Goal: Check status: Check status

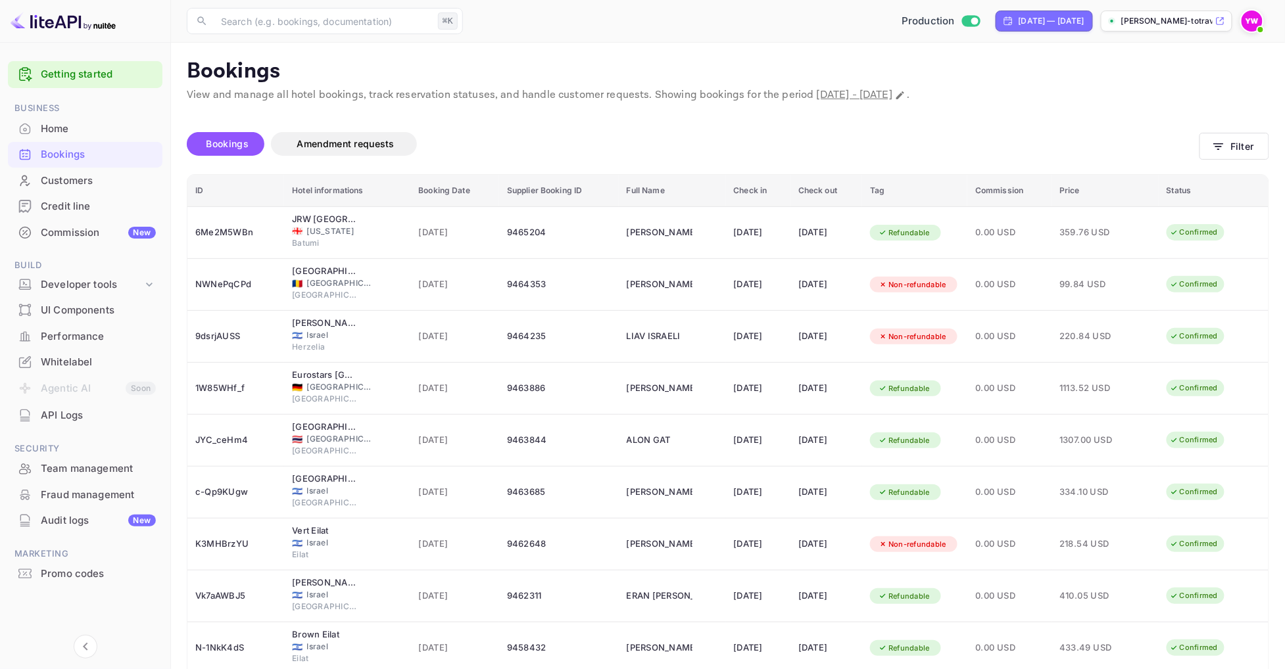
click at [90, 125] on div "Home" at bounding box center [98, 129] width 115 height 15
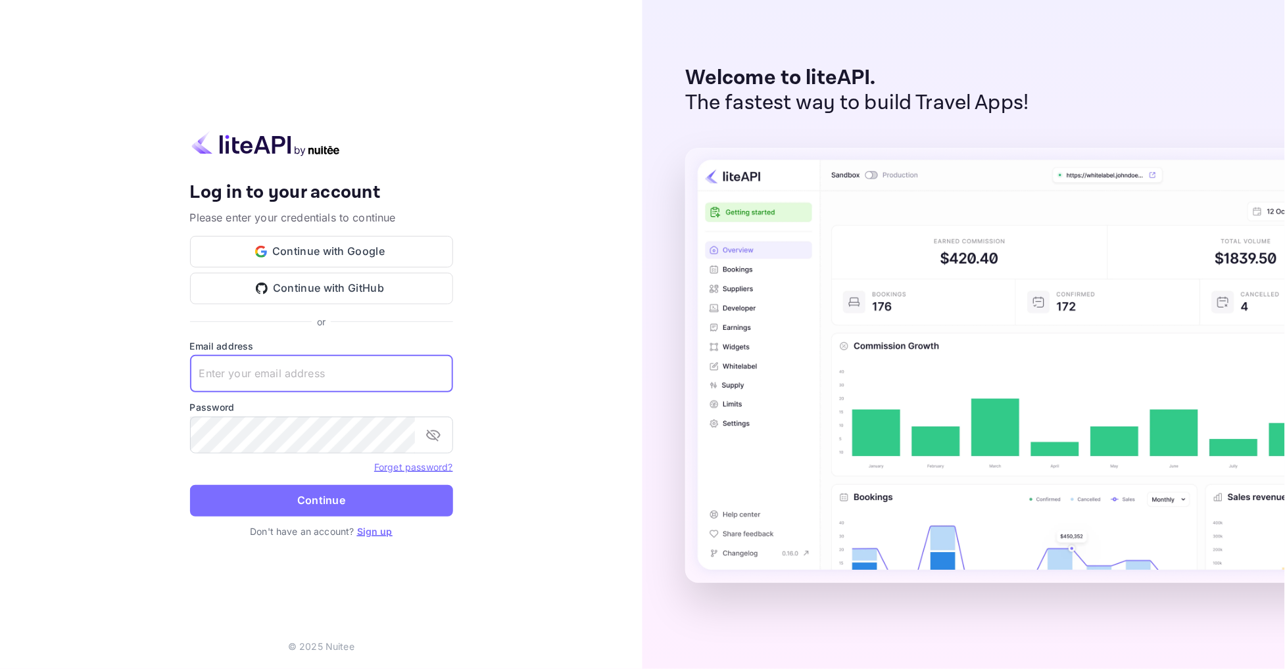
type input "[EMAIL_ADDRESS][DOMAIN_NAME]"
click at [321, 500] on button "Continue" at bounding box center [321, 501] width 263 height 32
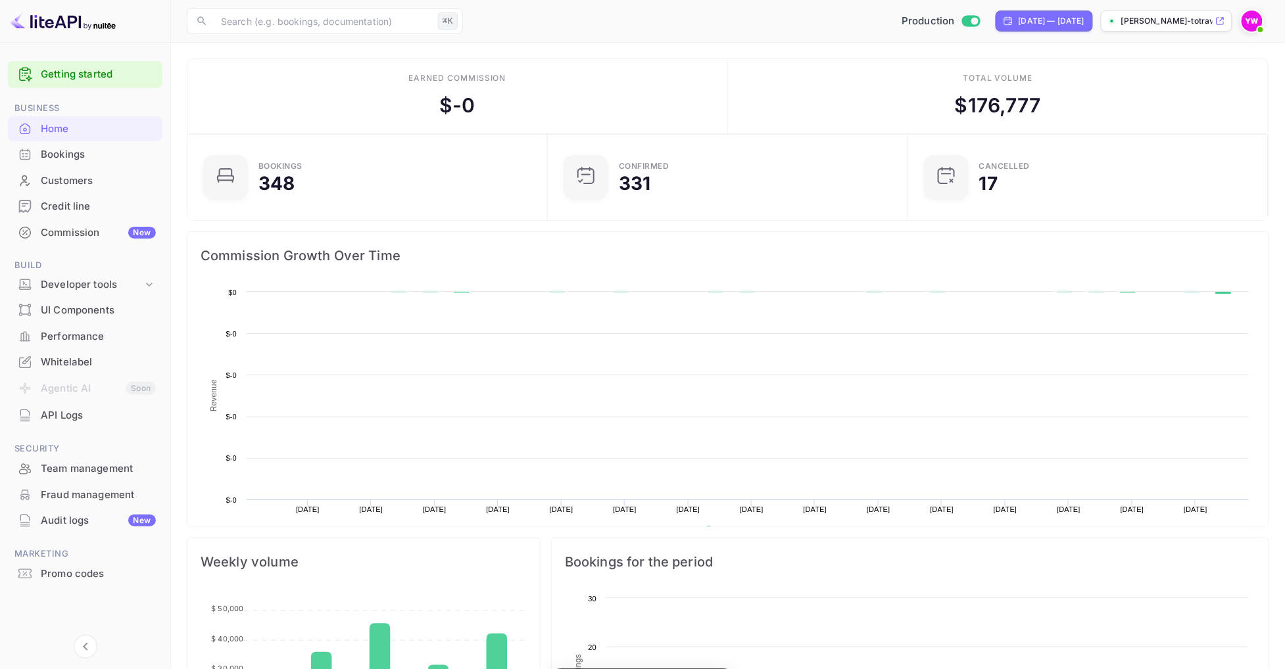
scroll to position [214, 351]
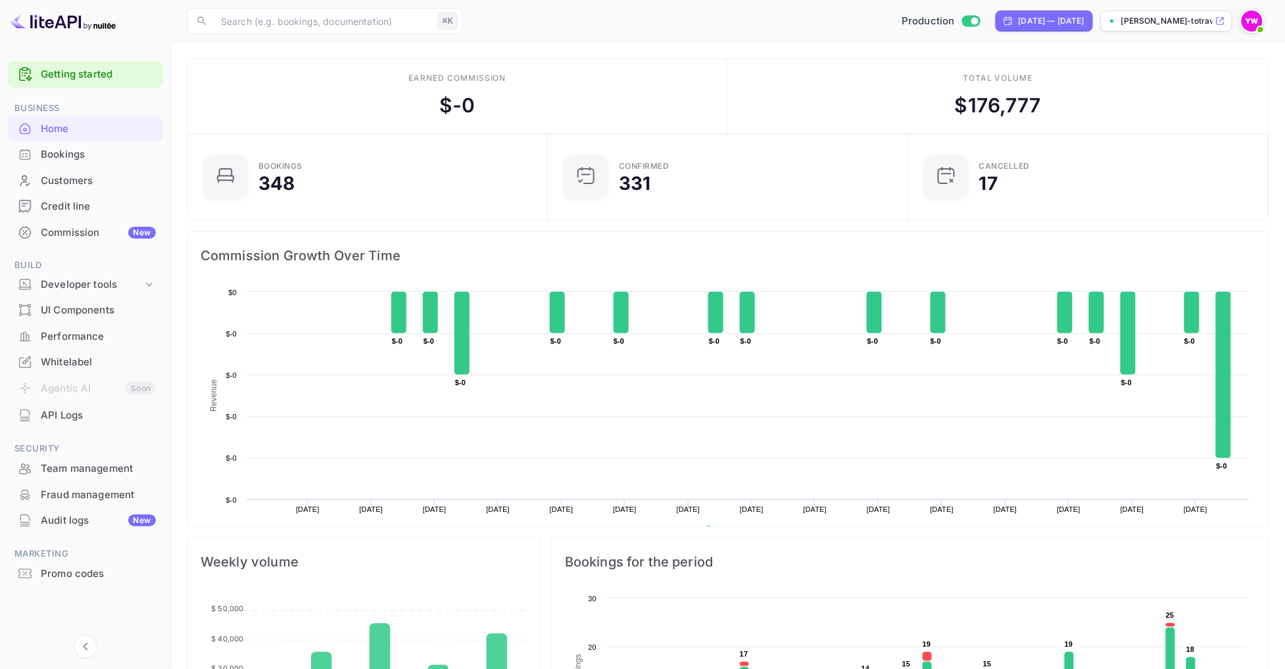
click at [125, 155] on div "Bookings" at bounding box center [98, 154] width 115 height 15
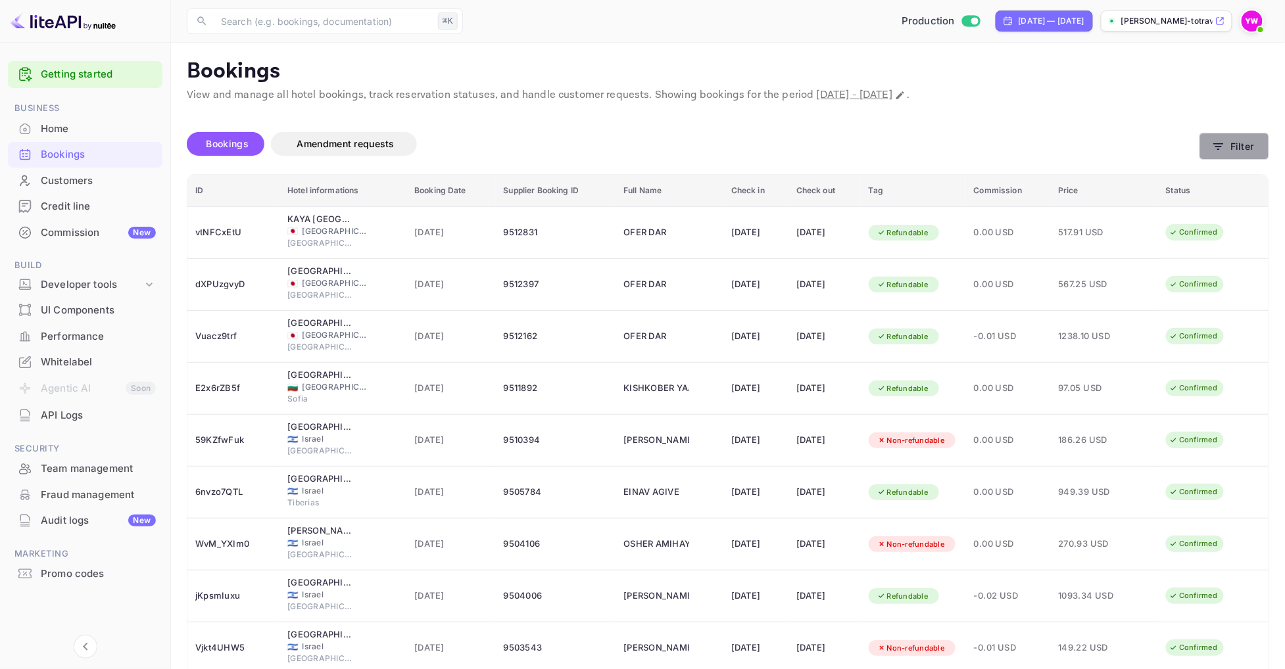
click at [1243, 154] on button "Filter" at bounding box center [1234, 146] width 70 height 27
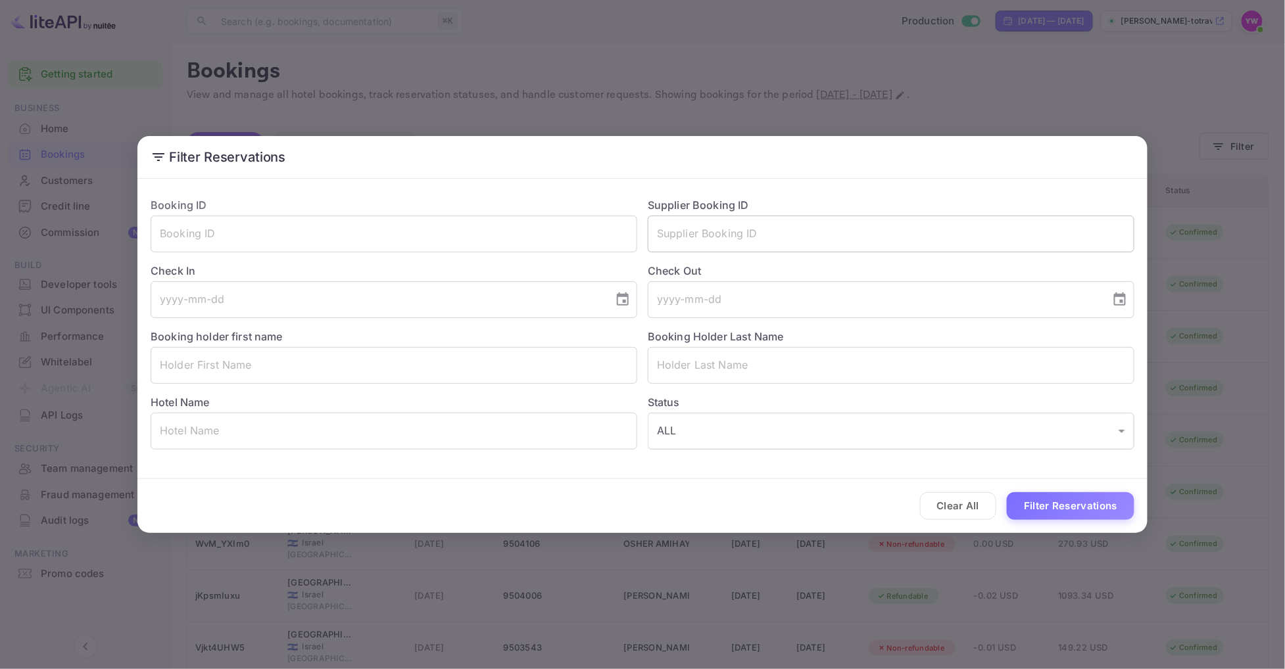
click at [790, 229] on input "text" at bounding box center [891, 234] width 487 height 37
paste input "8675390"
type input "8675390"
click at [1042, 508] on button "Filter Reservations" at bounding box center [1071, 507] width 128 height 28
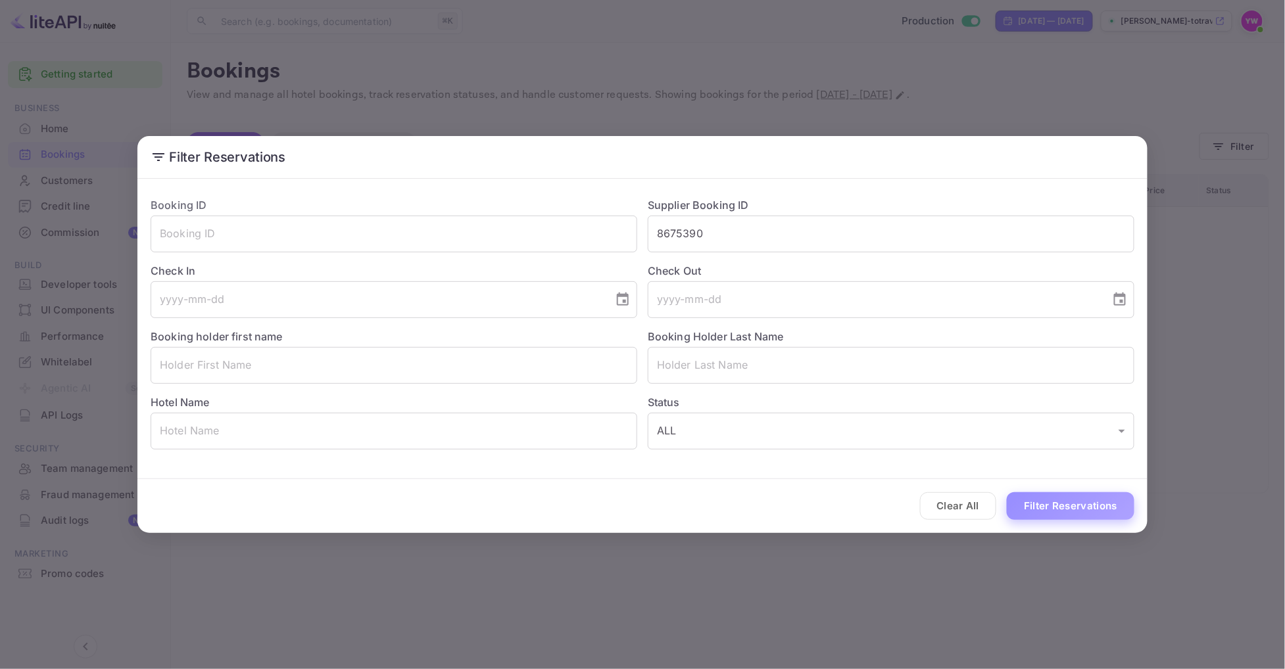
click at [1055, 516] on button "Filter Reservations" at bounding box center [1071, 507] width 128 height 28
click at [758, 237] on input "8675390" at bounding box center [891, 234] width 487 height 37
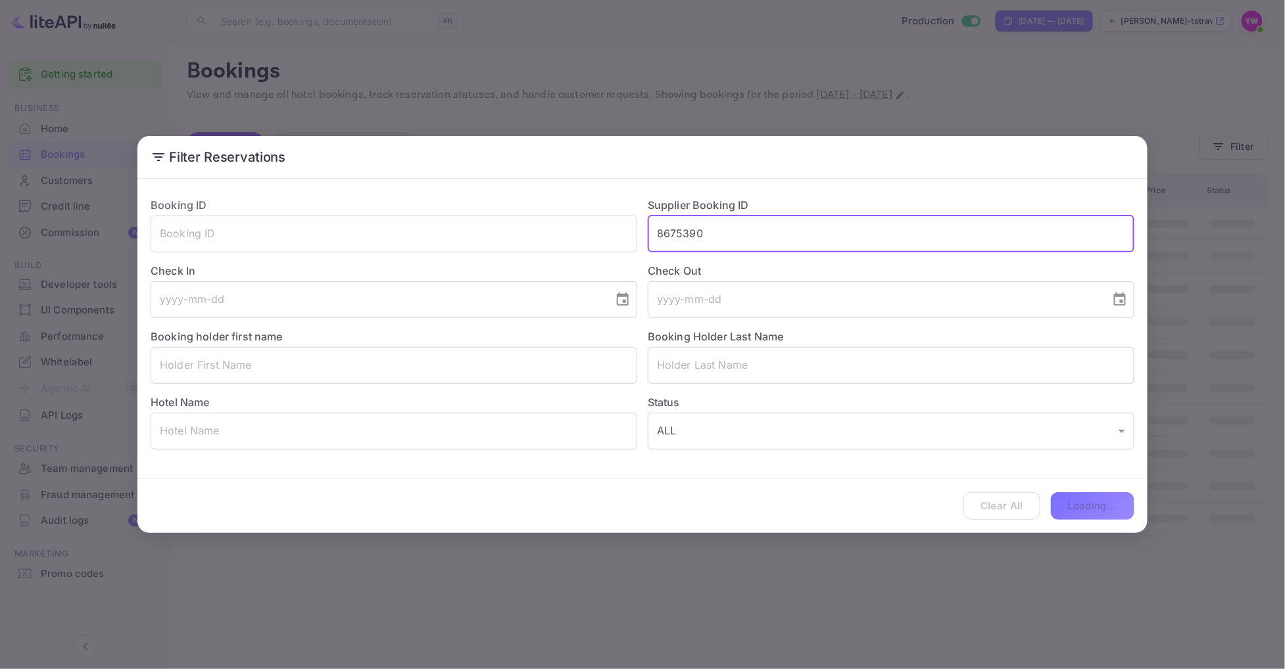
click at [758, 237] on input "8675390" at bounding box center [891, 234] width 487 height 37
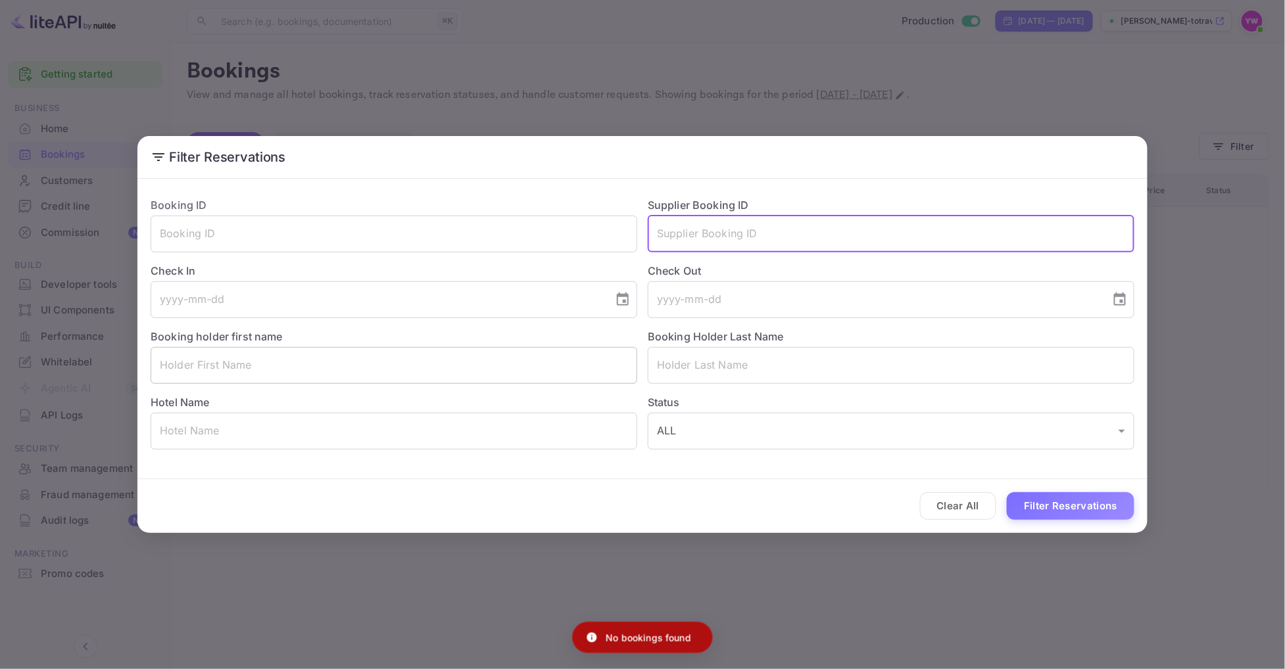
click at [551, 361] on input "text" at bounding box center [394, 365] width 487 height 37
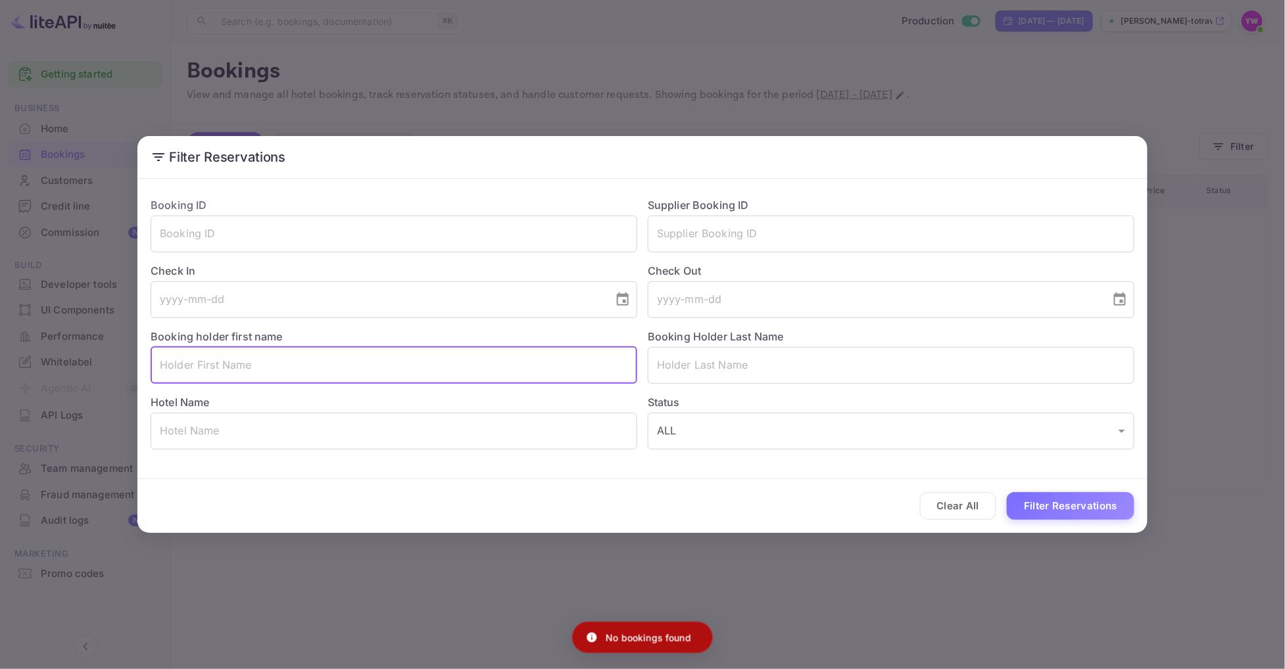
paste input "[PERSON_NAME]"
type input "[PERSON_NAME]"
click at [1089, 516] on button "Filter Reservations" at bounding box center [1071, 507] width 128 height 28
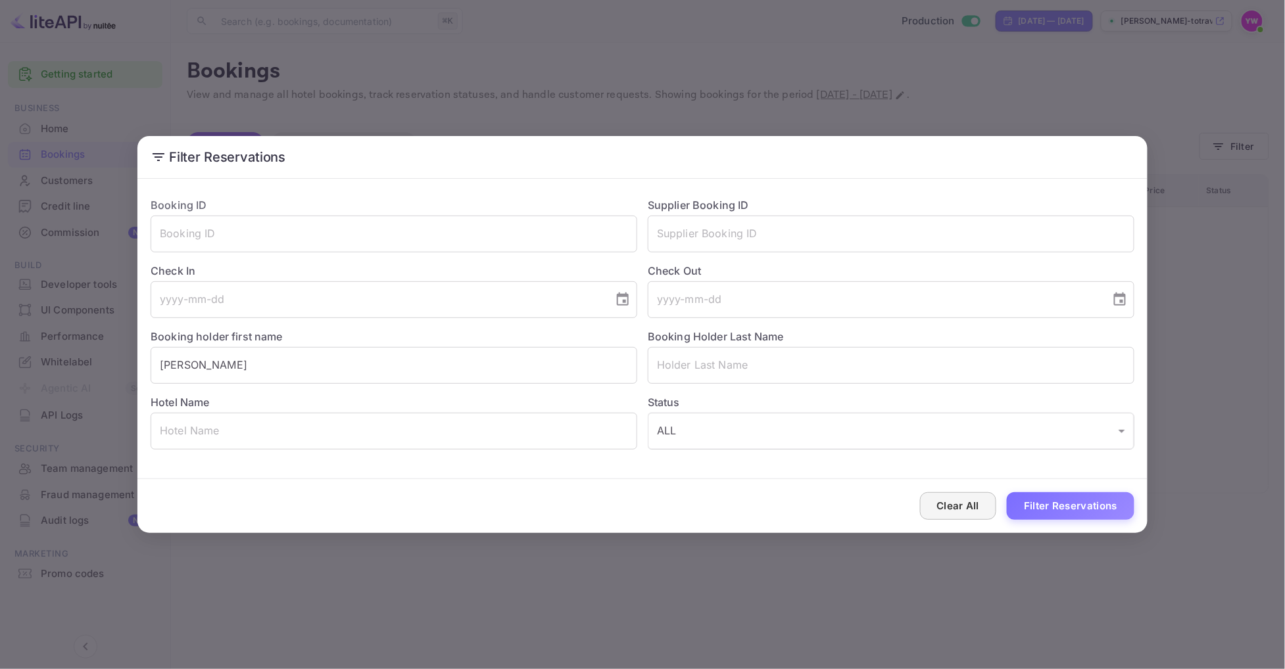
click at [966, 514] on button "Clear All" at bounding box center [958, 507] width 77 height 28
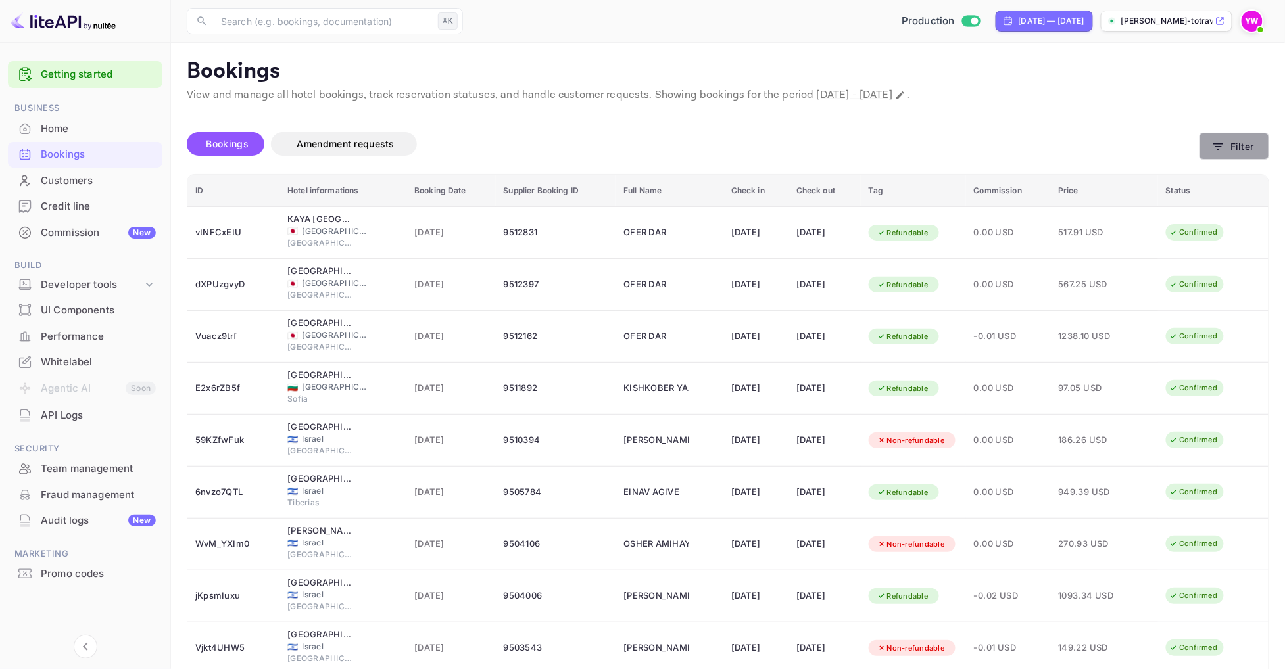
click at [1234, 154] on button "Filter" at bounding box center [1234, 146] width 70 height 27
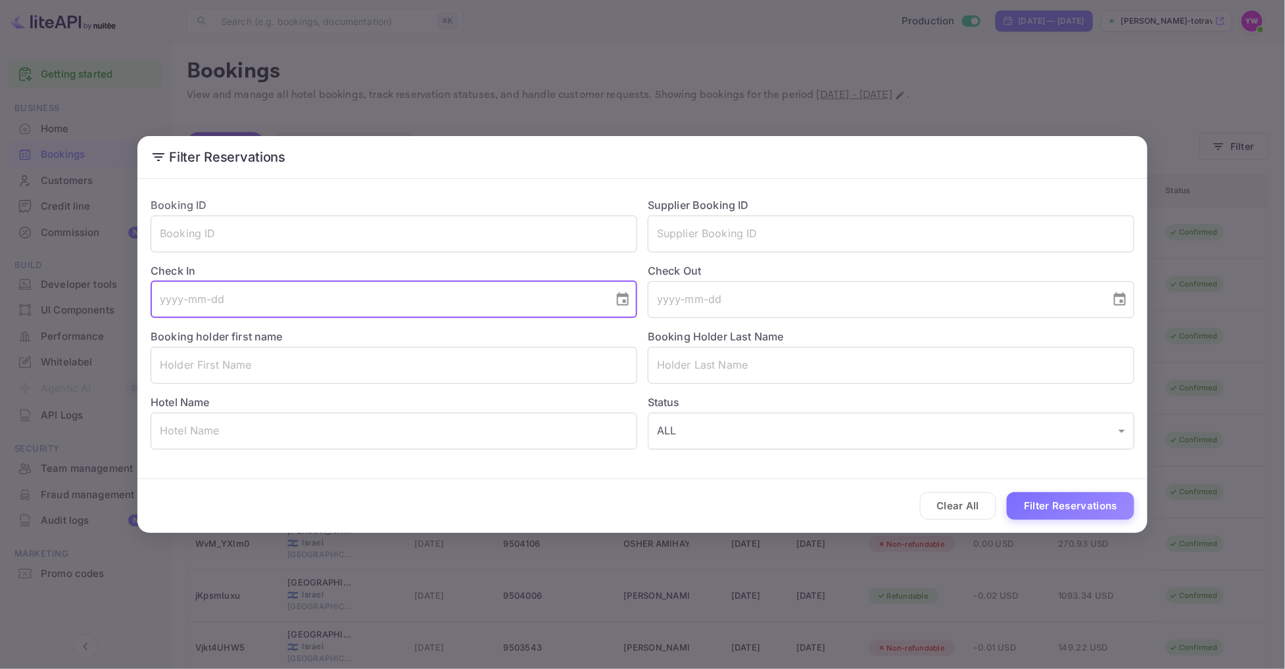
click at [509, 308] on input "tel" at bounding box center [378, 299] width 454 height 37
click at [616, 302] on icon "Choose date" at bounding box center [623, 300] width 16 height 16
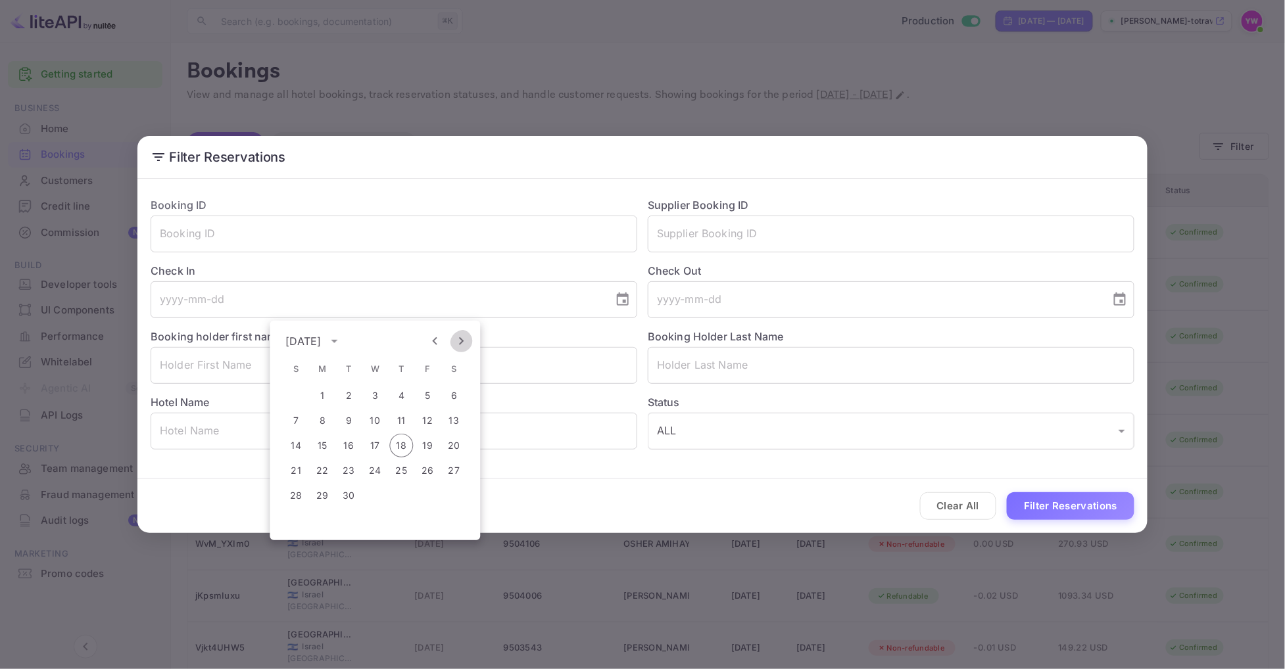
click at [456, 335] on icon "Next month" at bounding box center [462, 341] width 16 height 16
click at [297, 445] on button "12" at bounding box center [297, 446] width 24 height 24
type input "[DATE]"
click at [1051, 511] on button "Filter Reservations" at bounding box center [1071, 507] width 128 height 28
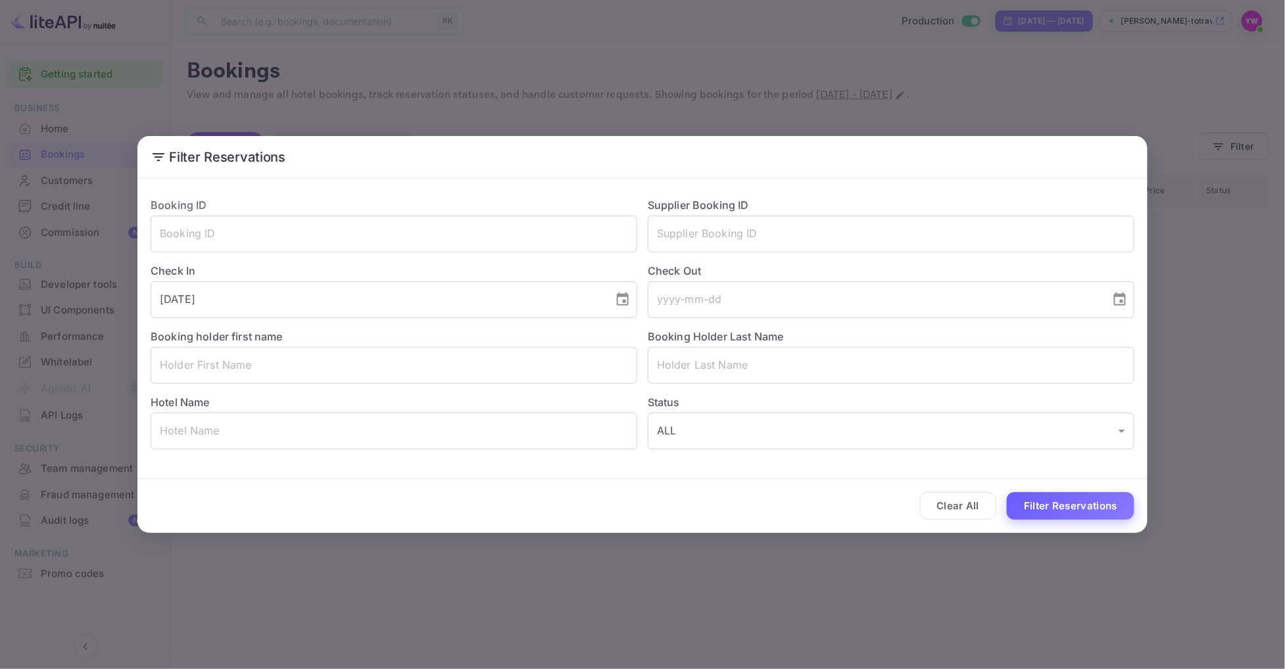
click at [1051, 511] on button "Filter Reservations" at bounding box center [1071, 507] width 128 height 28
click at [1197, 198] on div "Filter Reservations Booking ID ​ Supplier Booking ID ​ Check In [DATE] ​ Check …" at bounding box center [642, 334] width 1285 height 669
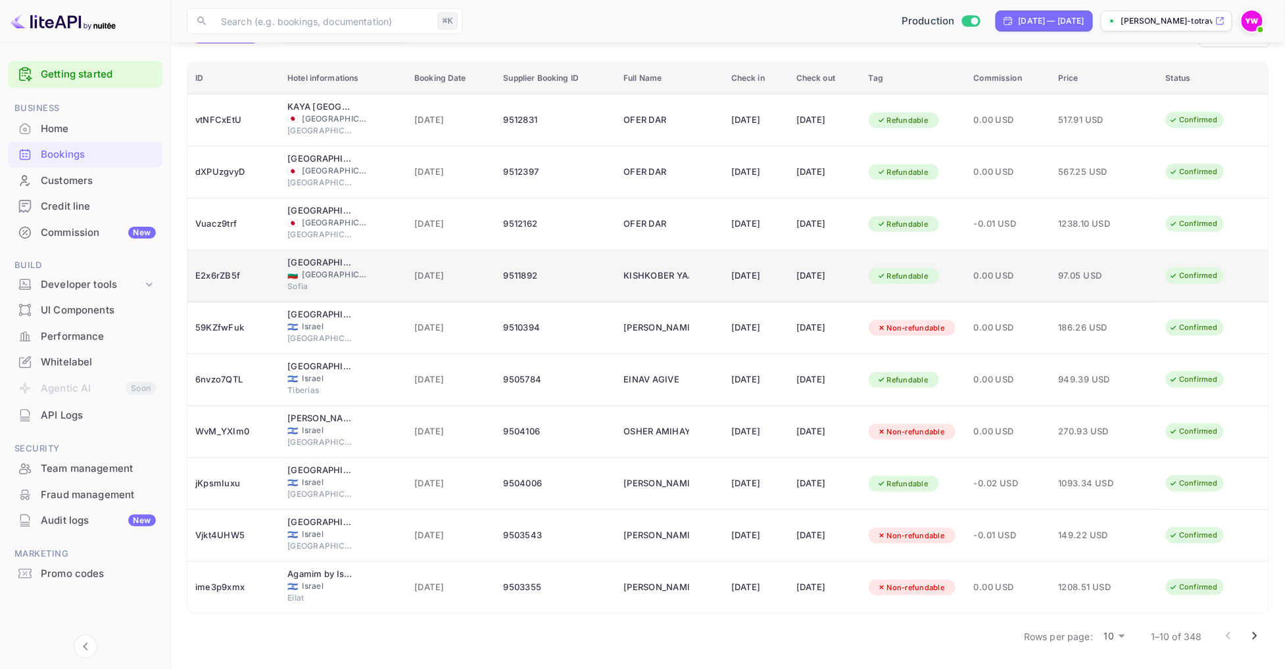
scroll to position [116, 0]
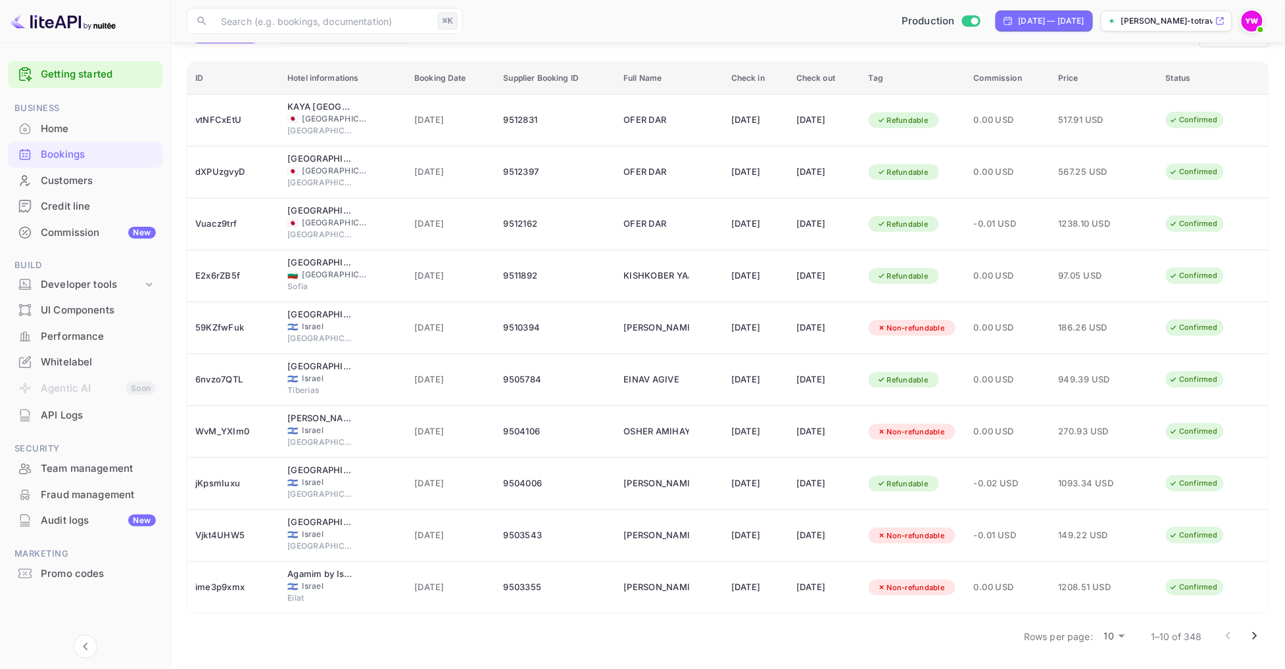
click at [1253, 639] on icon "Go to next page" at bounding box center [1255, 637] width 5 height 8
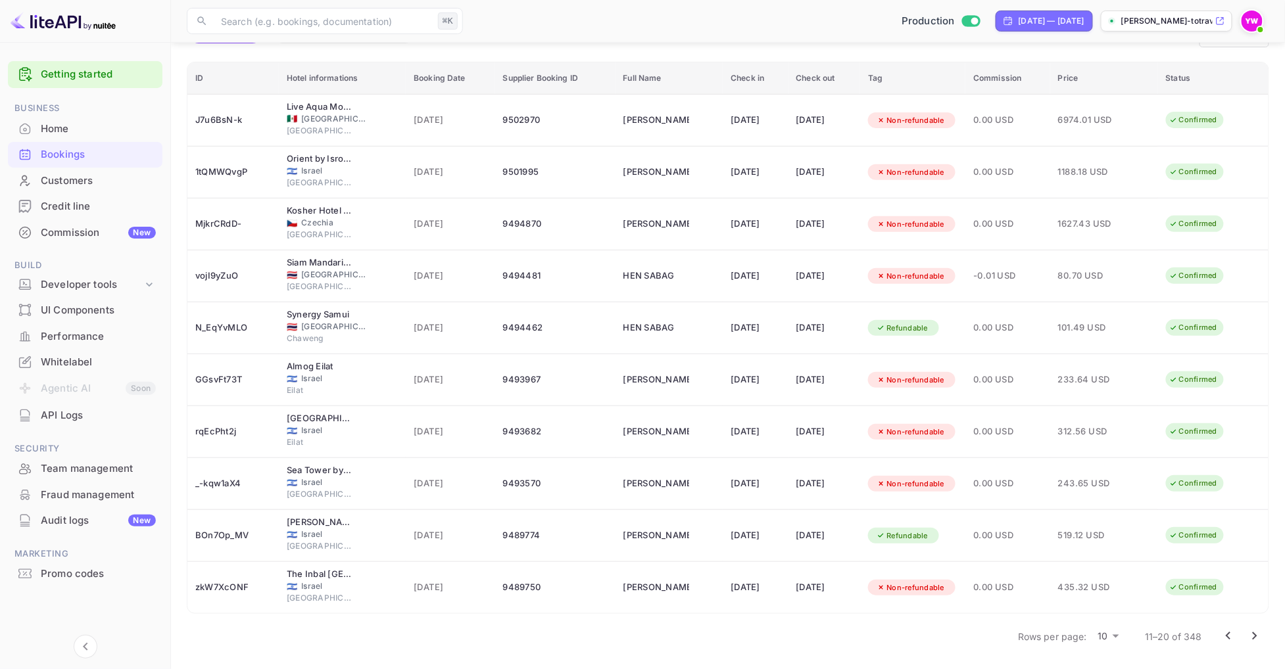
click at [1255, 638] on icon "Go to next page" at bounding box center [1255, 637] width 16 height 16
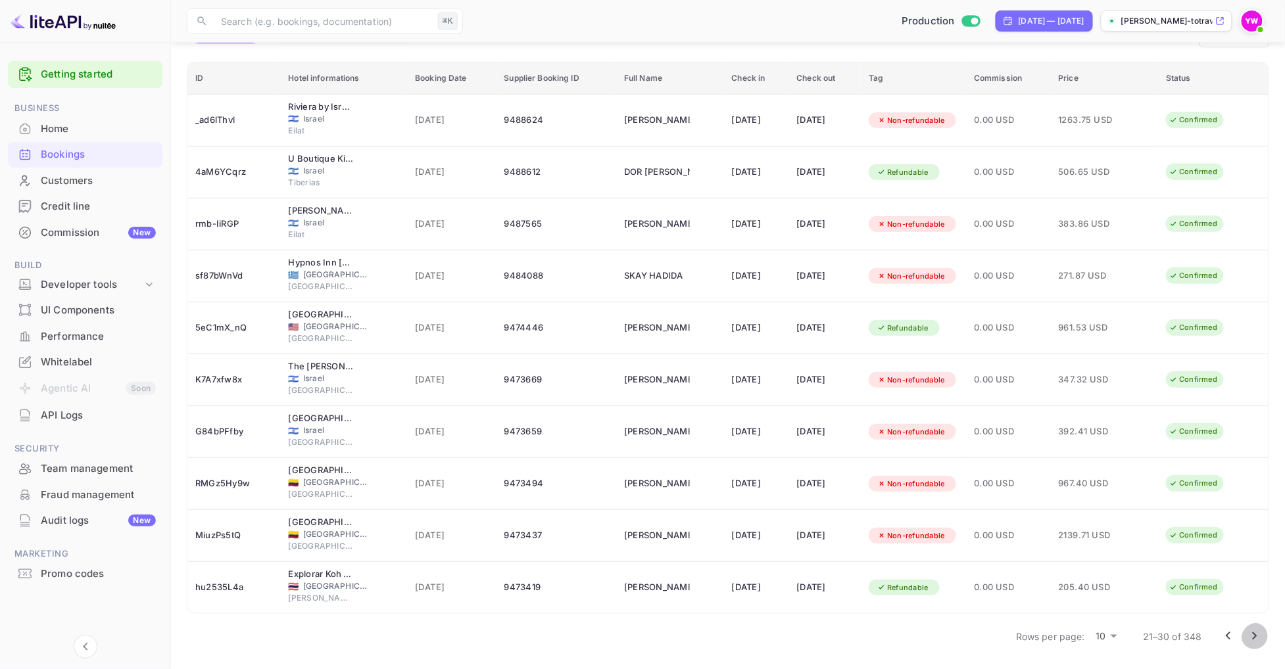
click at [1253, 633] on icon "Go to next page" at bounding box center [1255, 637] width 5 height 8
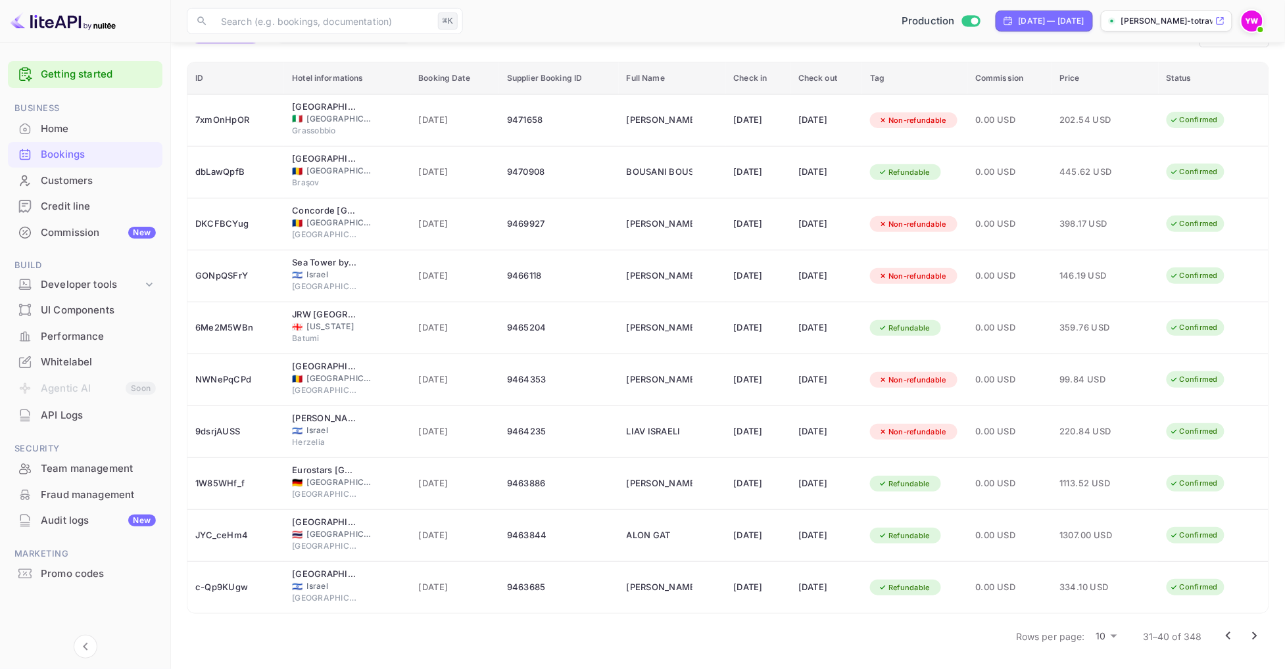
click at [1256, 639] on icon "Go to next page" at bounding box center [1255, 637] width 16 height 16
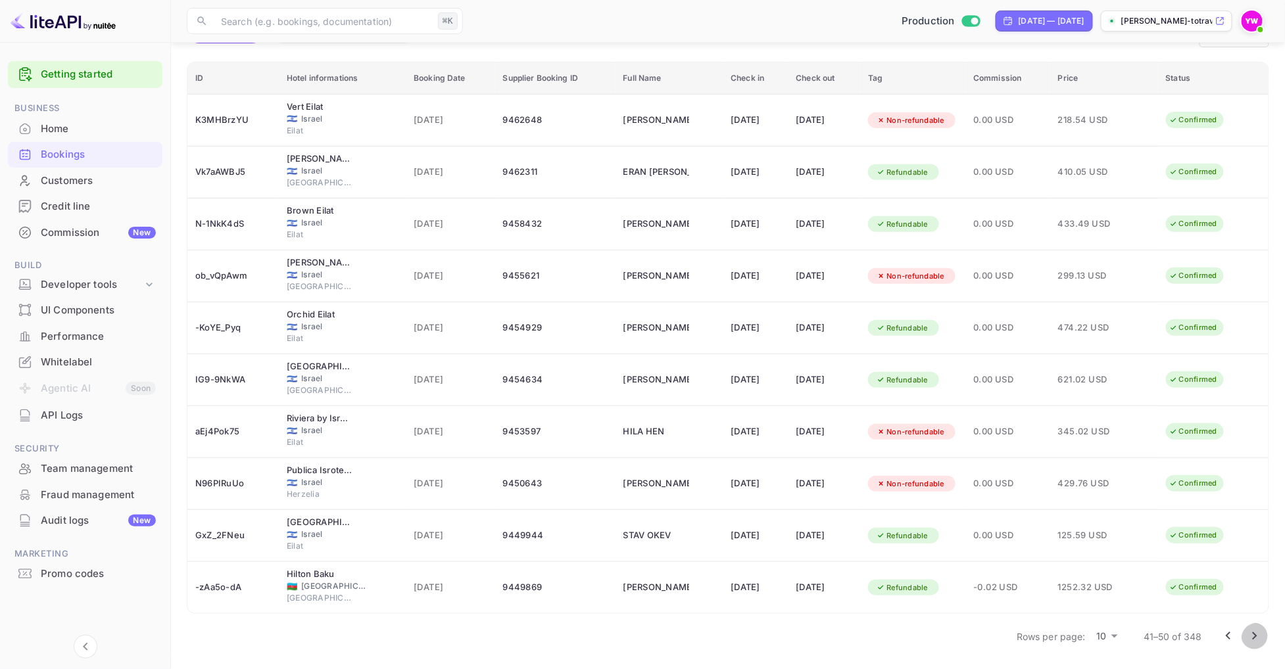
click at [1253, 638] on icon "Go to next page" at bounding box center [1255, 637] width 5 height 8
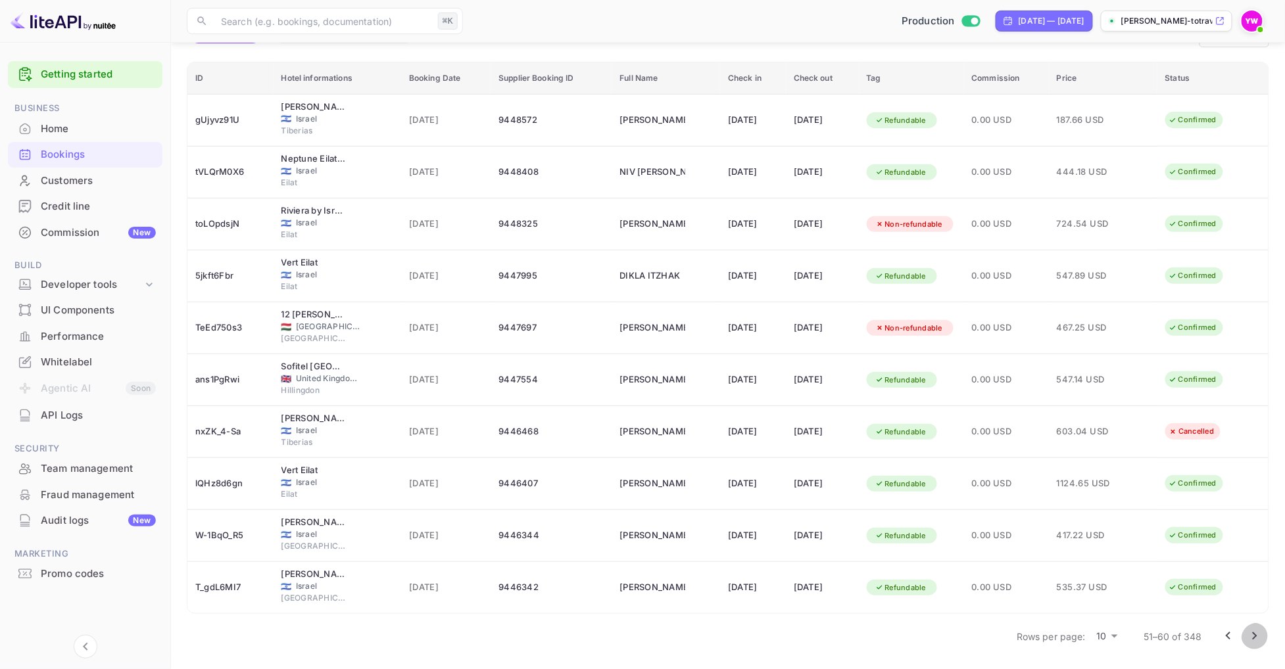
click at [1247, 642] on icon "Go to next page" at bounding box center [1255, 637] width 16 height 16
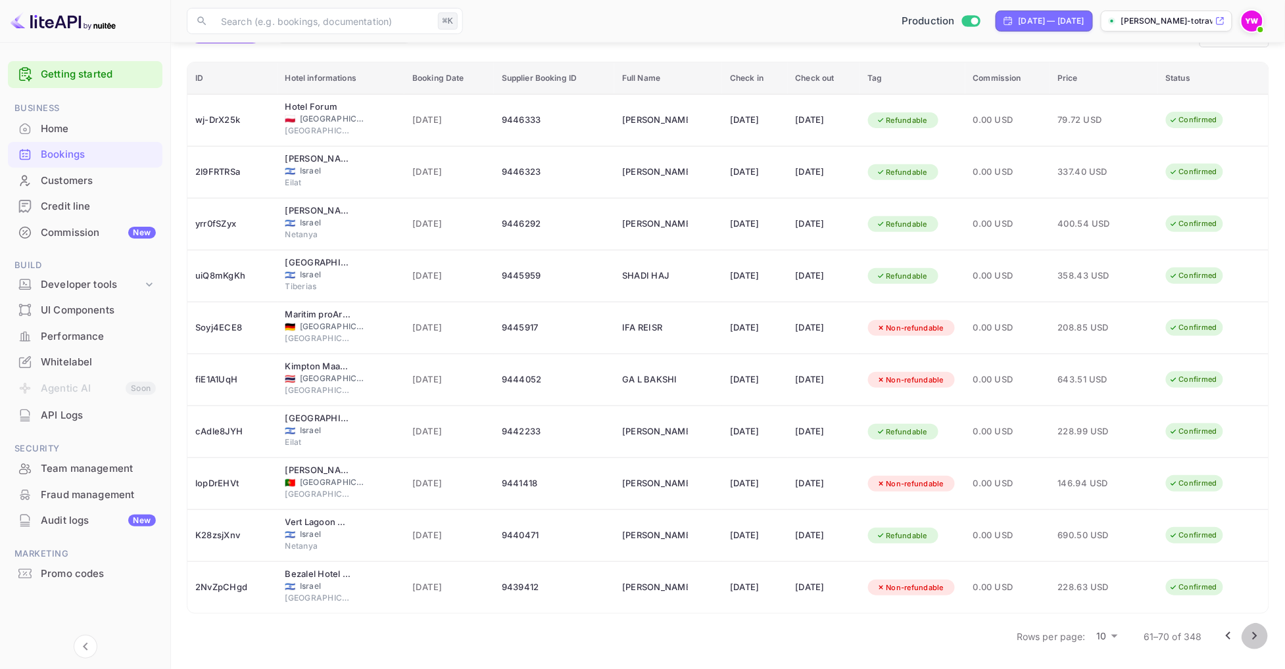
click at [1255, 637] on icon "Go to next page" at bounding box center [1255, 637] width 5 height 8
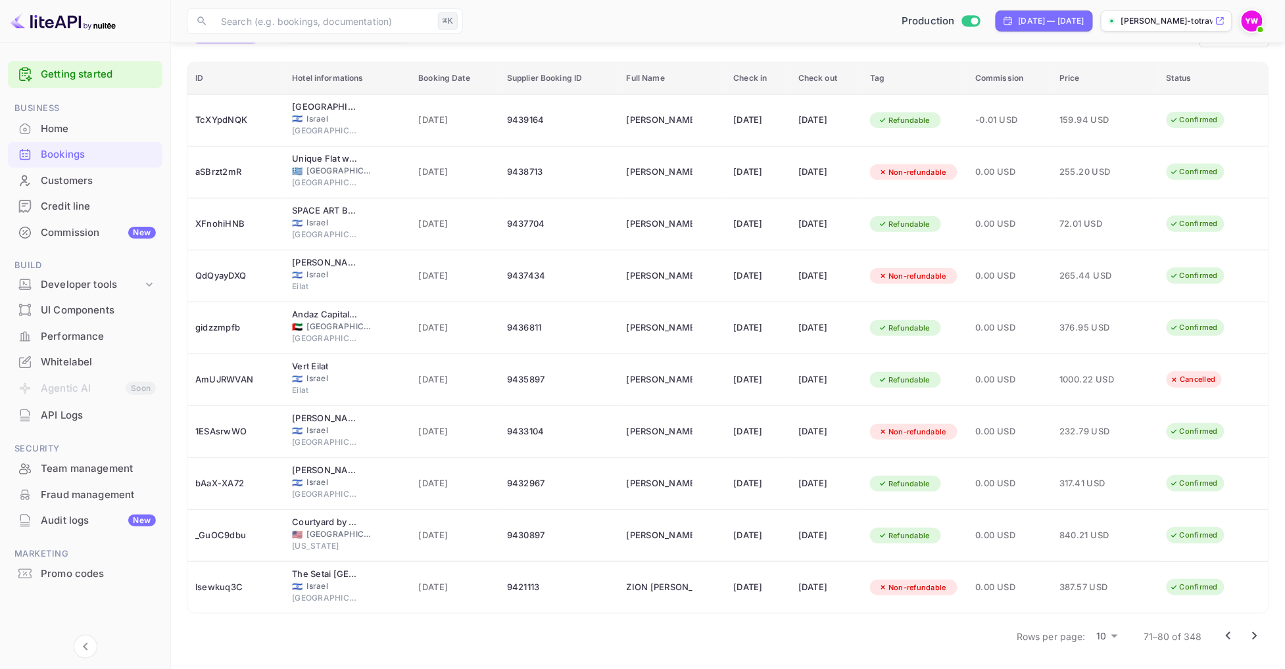
click at [1250, 637] on icon "Go to next page" at bounding box center [1255, 637] width 16 height 16
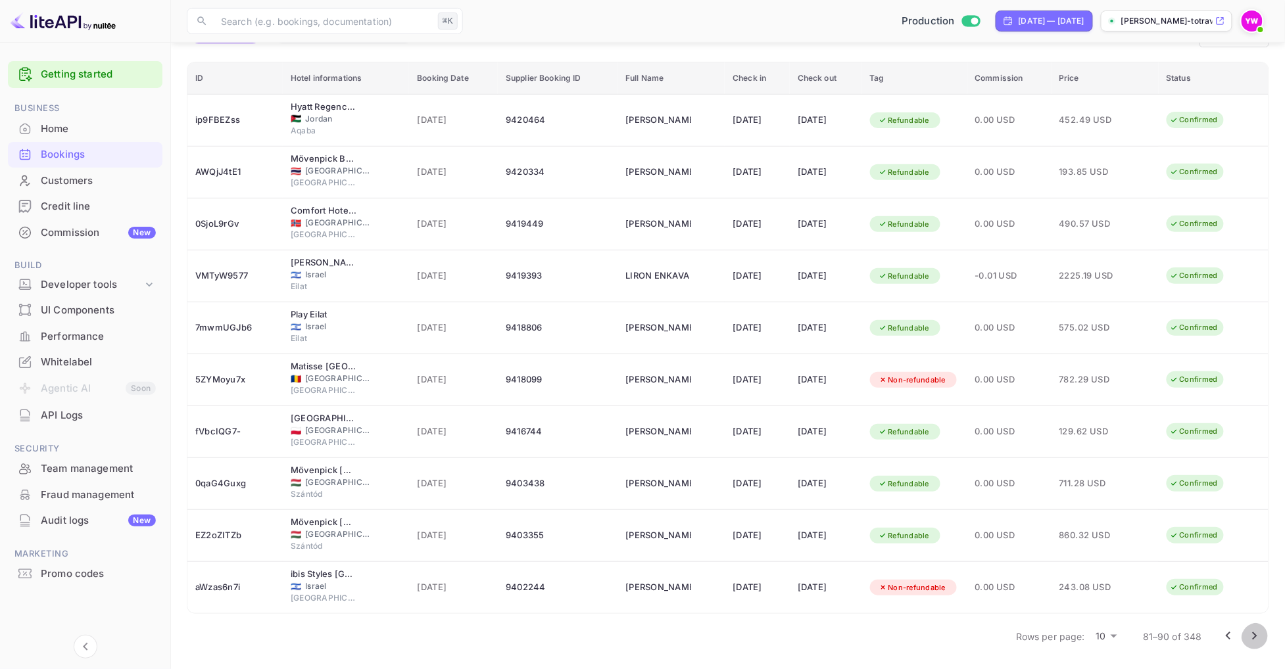
click at [1247, 635] on icon "Go to next page" at bounding box center [1255, 637] width 16 height 16
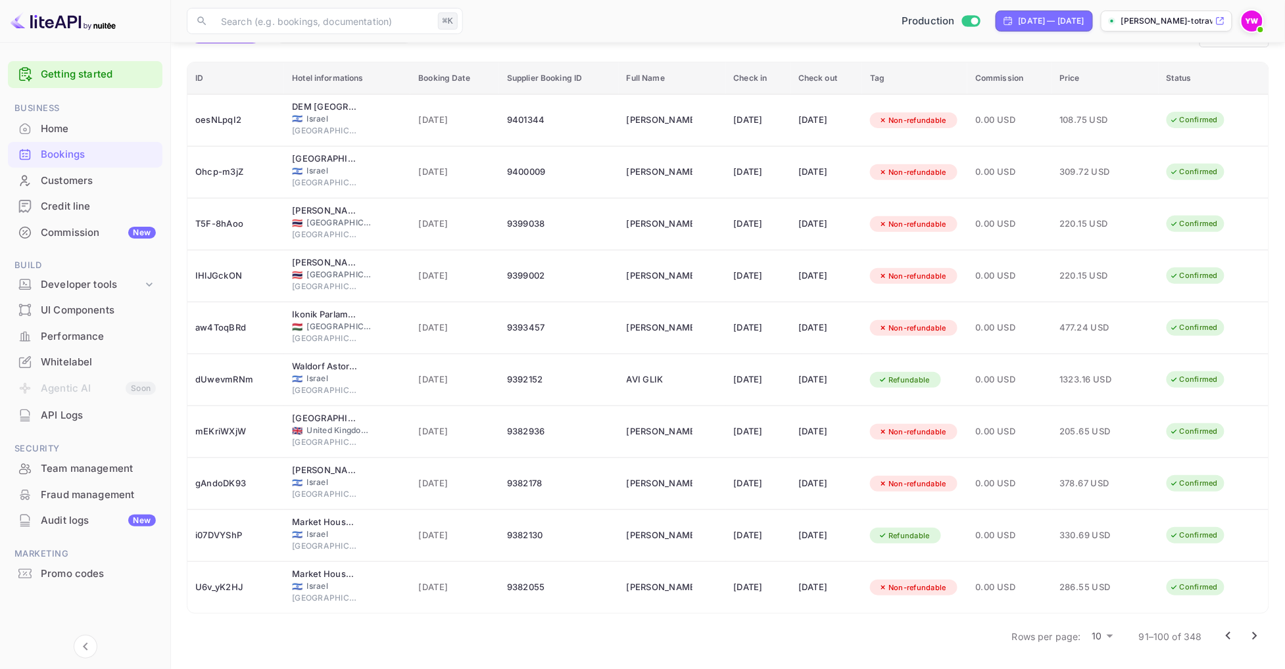
click at [1249, 640] on icon "Go to next page" at bounding box center [1255, 637] width 16 height 16
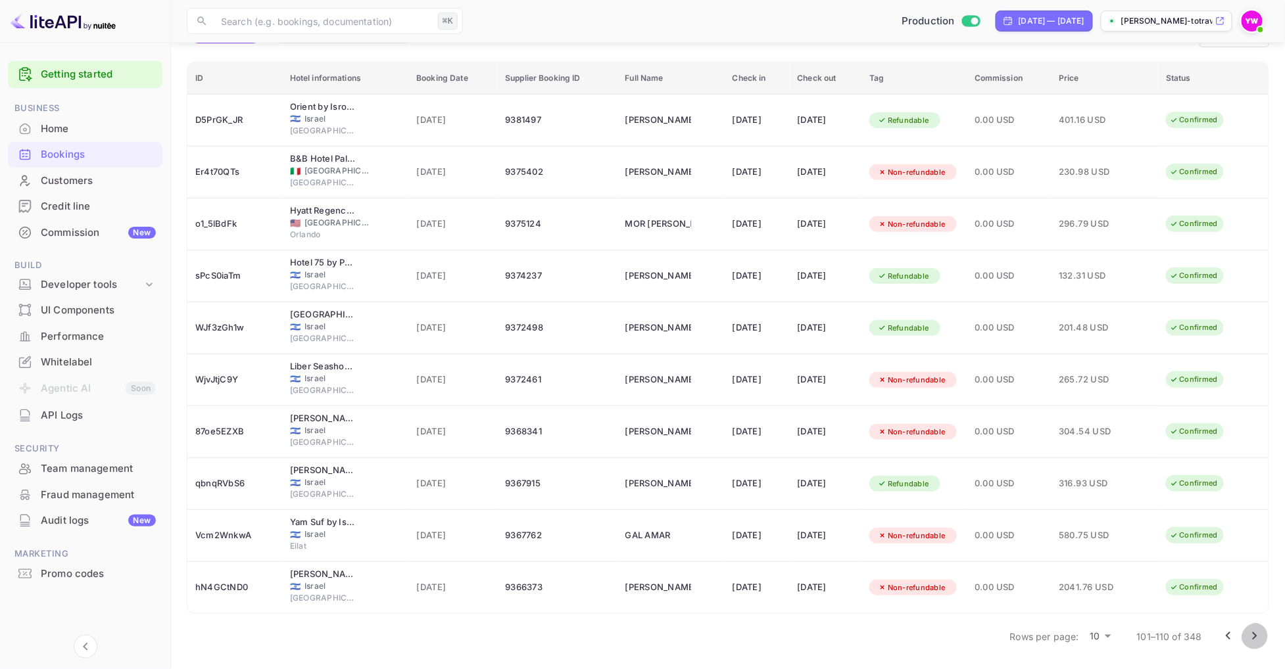
click at [1255, 642] on icon "Go to next page" at bounding box center [1255, 637] width 16 height 16
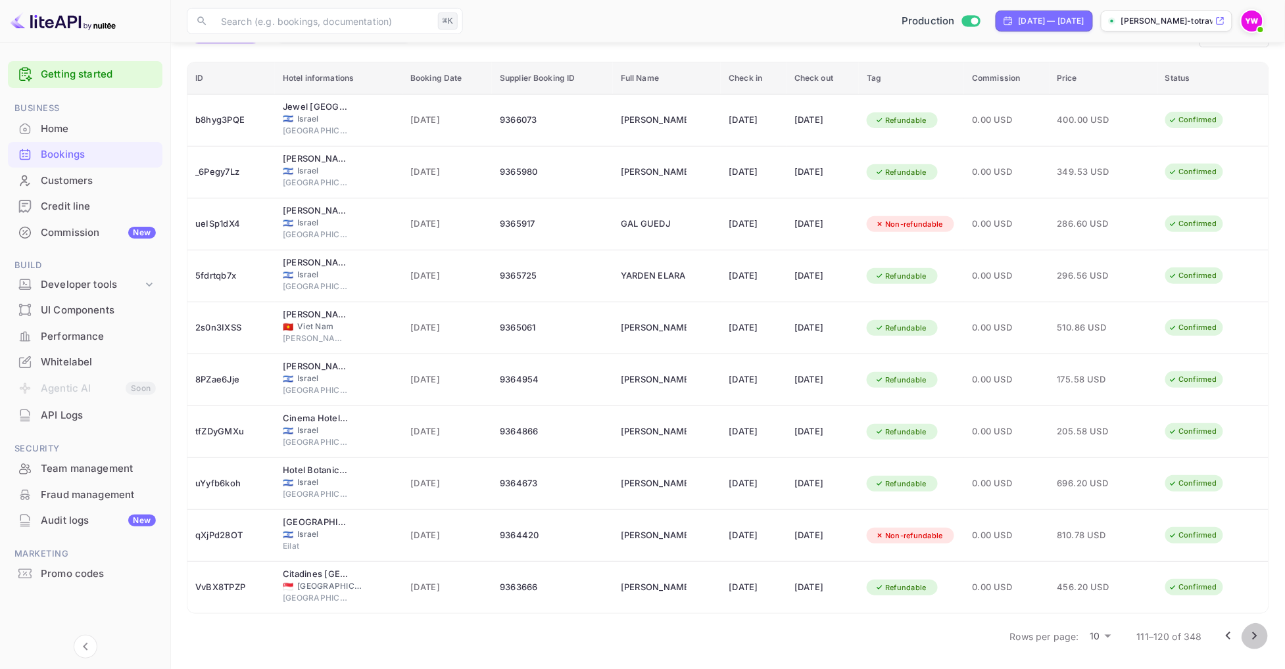
click at [1261, 632] on icon "Go to next page" at bounding box center [1255, 637] width 16 height 16
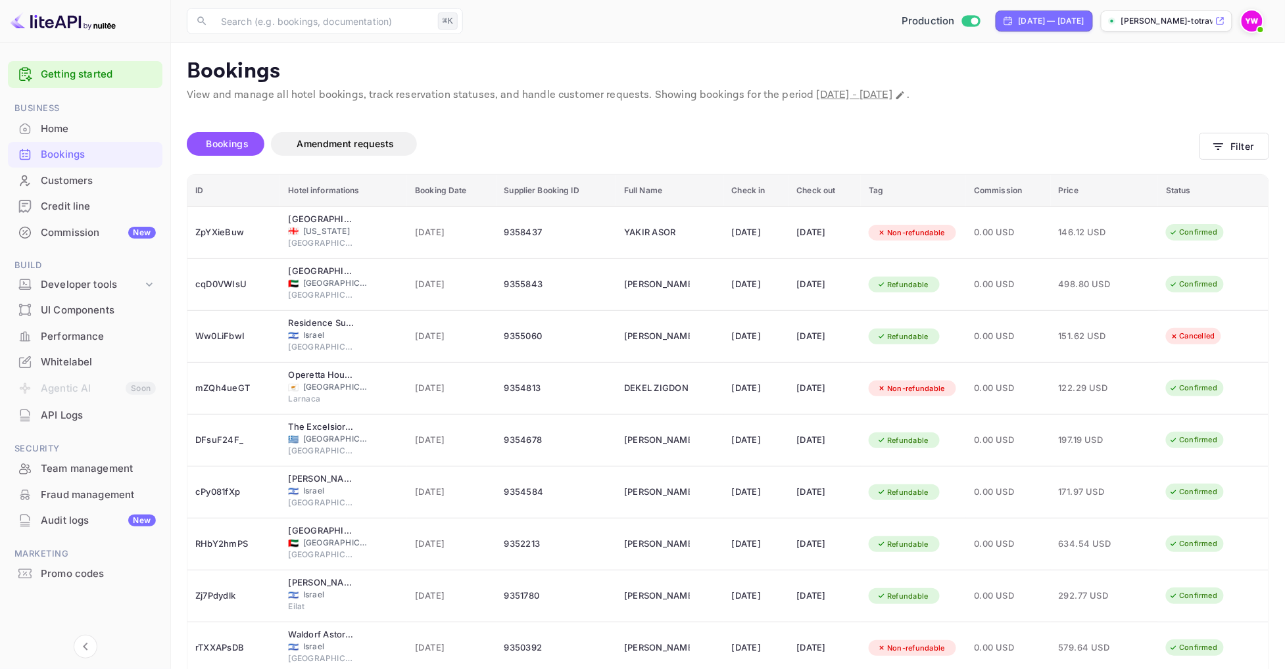
scroll to position [0, 0]
click at [905, 96] on icon "Change date range" at bounding box center [900, 95] width 11 height 11
select select "7"
select select "2025"
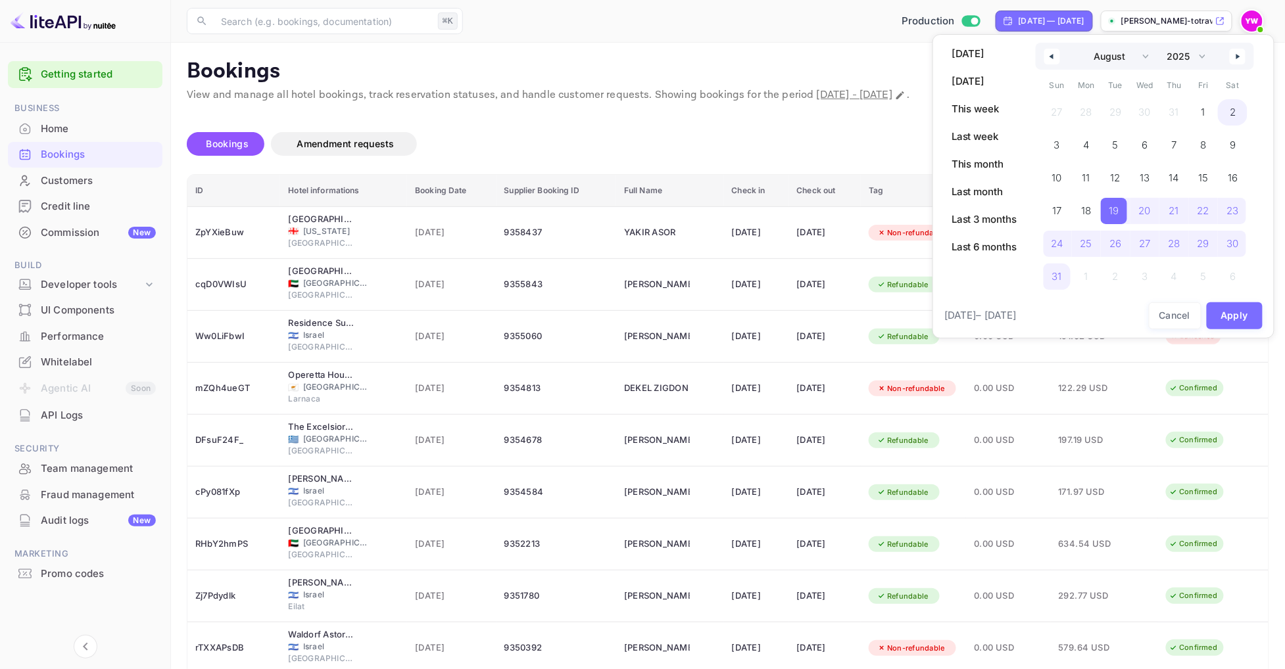
click at [1232, 118] on span "2" at bounding box center [1233, 113] width 6 height 24
click at [1232, 118] on span "2" at bounding box center [1231, 113] width 6 height 24
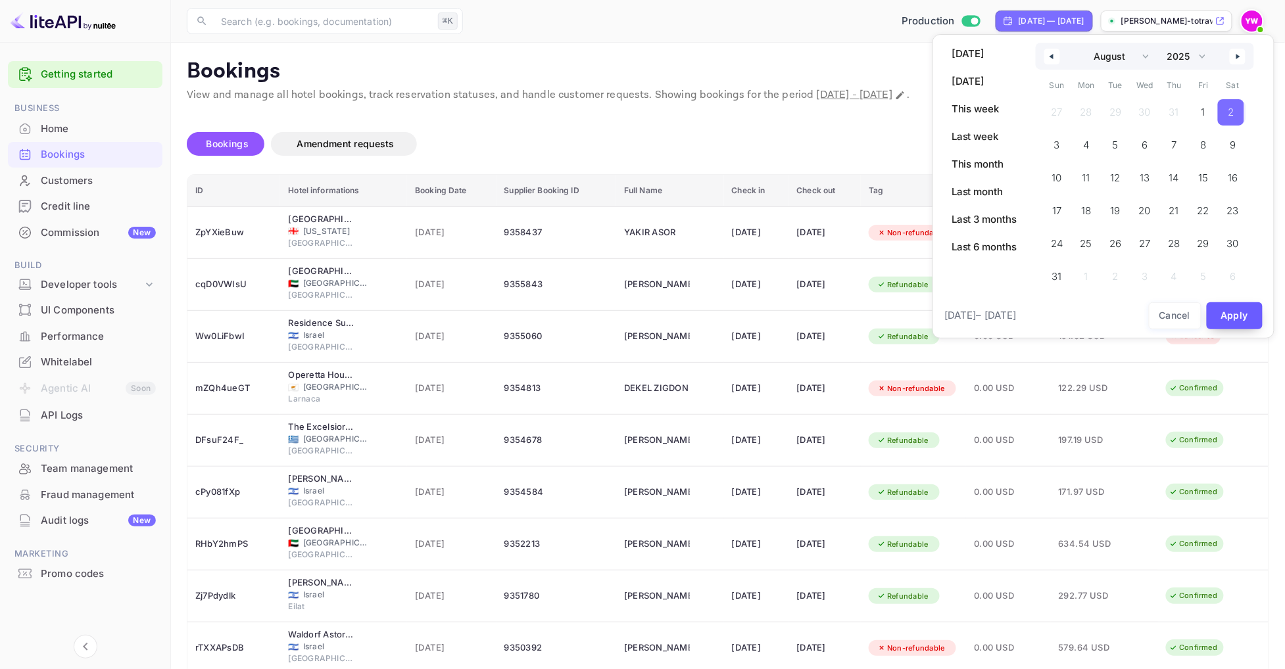
click at [1237, 314] on button "Apply" at bounding box center [1235, 315] width 57 height 27
